Goal: Information Seeking & Learning: Compare options

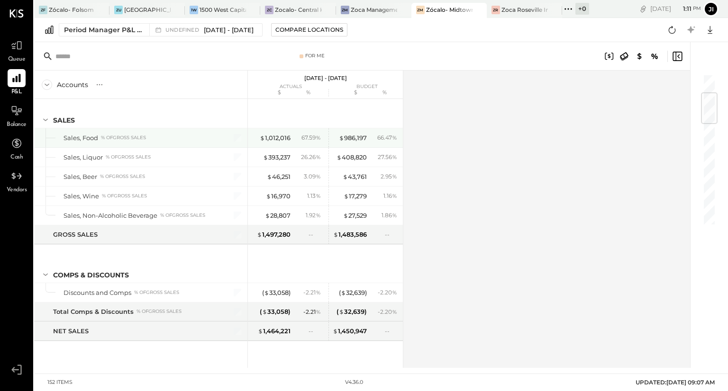
scroll to position [164, 0]
click at [94, 23] on div "Period Manager P&L Comparison undefined [DATE] - [DATE] Compare Locations Googl…" at bounding box center [380, 30] width 693 height 24
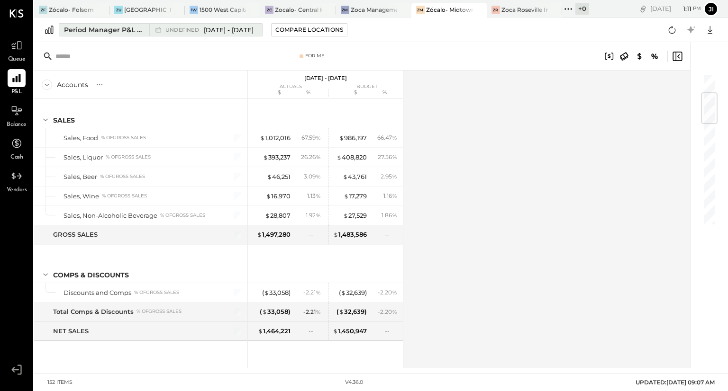
click at [98, 34] on div "Period Manager P&L Comparison" at bounding box center [104, 29] width 80 height 9
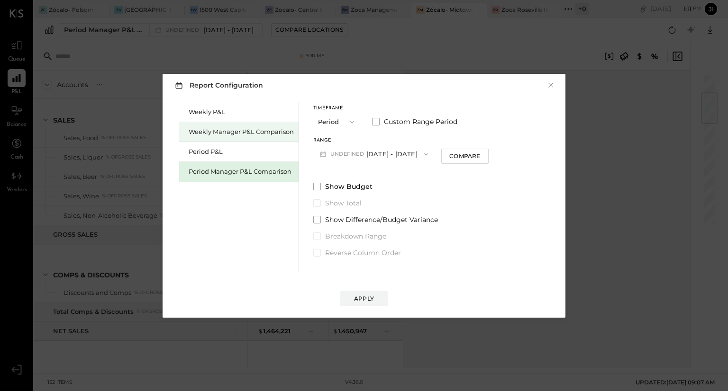
click at [215, 132] on div "Weekly Manager P&L Comparison" at bounding box center [241, 131] width 105 height 9
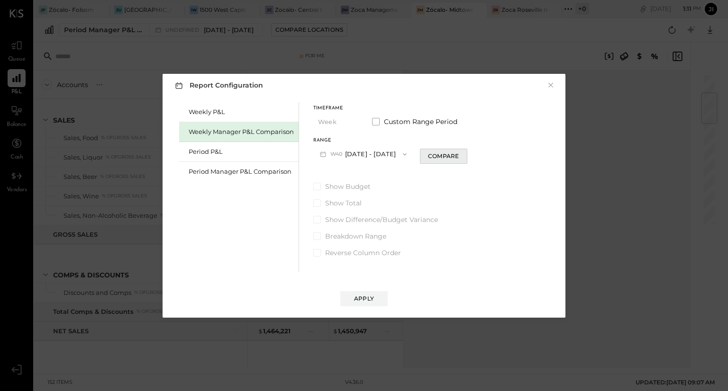
click at [442, 155] on div "Compare" at bounding box center [443, 156] width 31 height 8
click at [464, 154] on button "button" at bounding box center [461, 154] width 8 height 10
type input "*"
click at [364, 298] on div "Apply" at bounding box center [364, 299] width 20 height 8
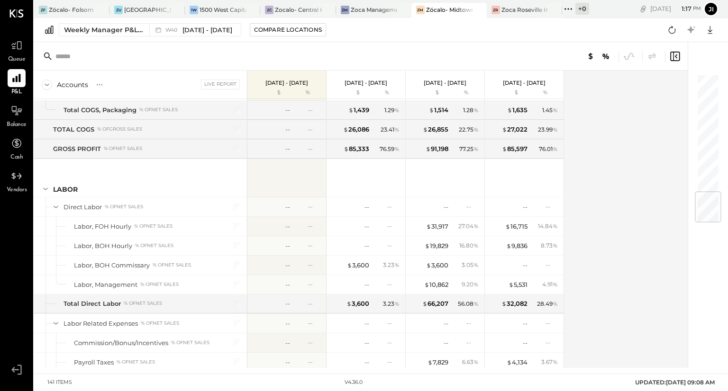
scroll to position [1009, 0]
